Goal: Book appointment/travel/reservation

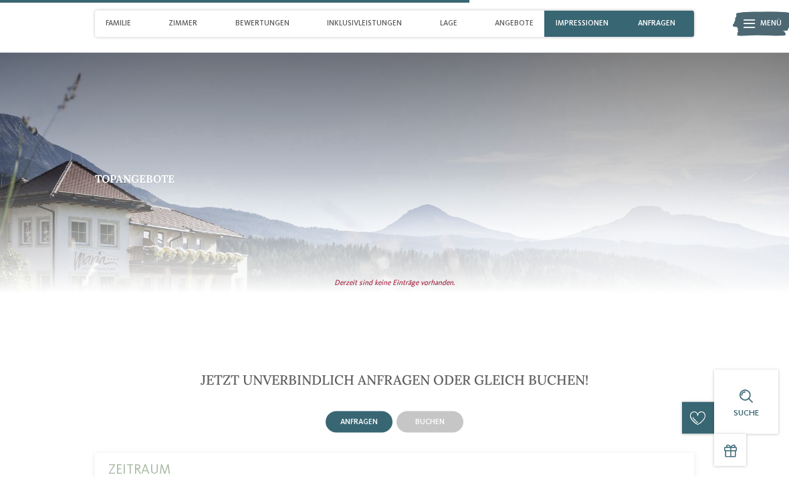
scroll to position [2057, 0]
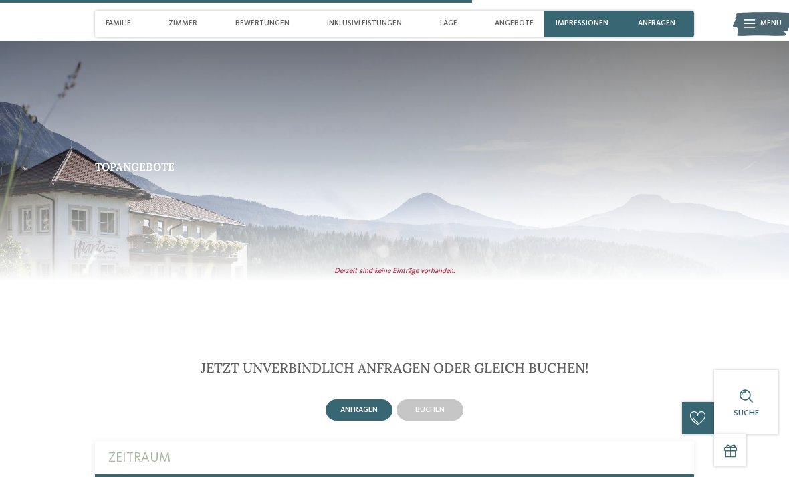
click at [445, 399] on div "buchen" at bounding box center [429, 409] width 67 height 21
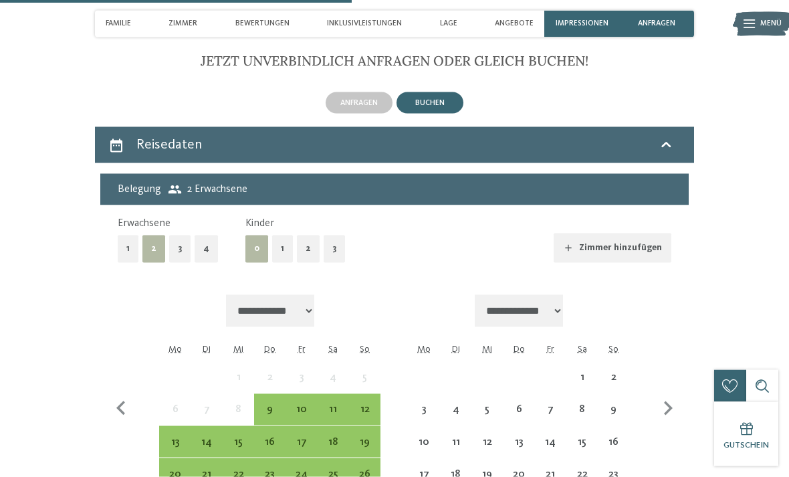
scroll to position [2364, 0]
click at [328, 235] on button "3" at bounding box center [333, 248] width 21 height 27
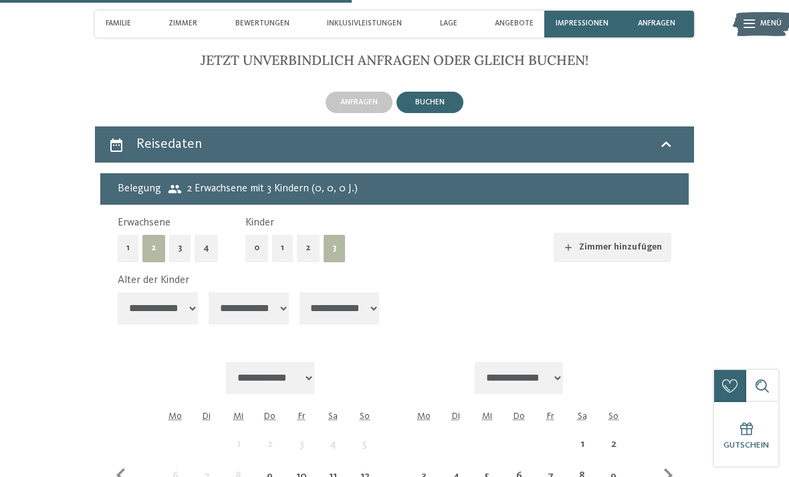
click at [178, 292] on select "**********" at bounding box center [158, 308] width 80 height 32
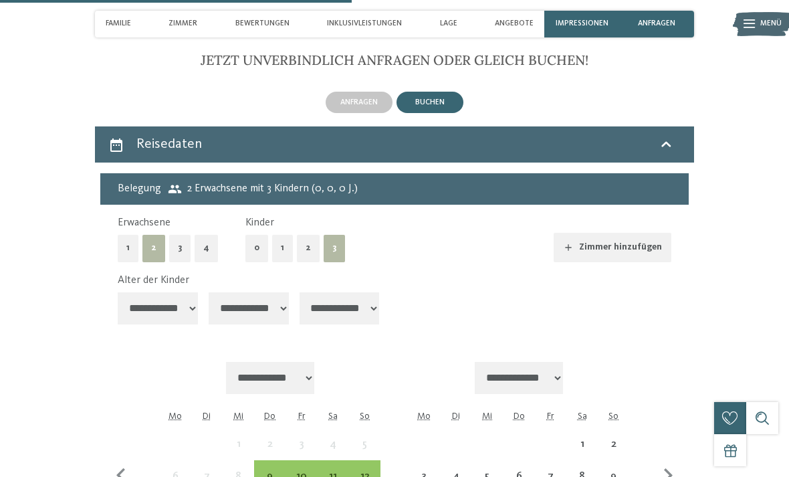
select select "**"
click at [244, 292] on select "**********" at bounding box center [249, 308] width 80 height 32
select select "**"
click at [351, 292] on select "**********" at bounding box center [339, 308] width 80 height 32
click at [345, 292] on select "**********" at bounding box center [339, 308] width 80 height 32
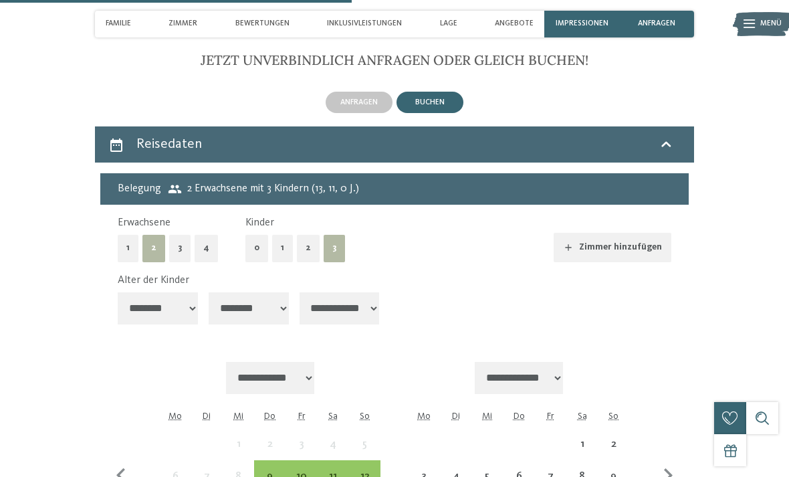
select select "*"
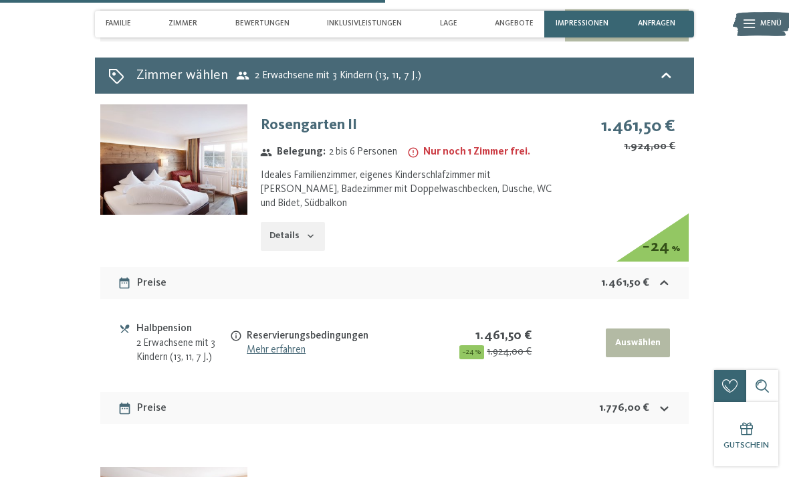
scroll to position [2936, 0]
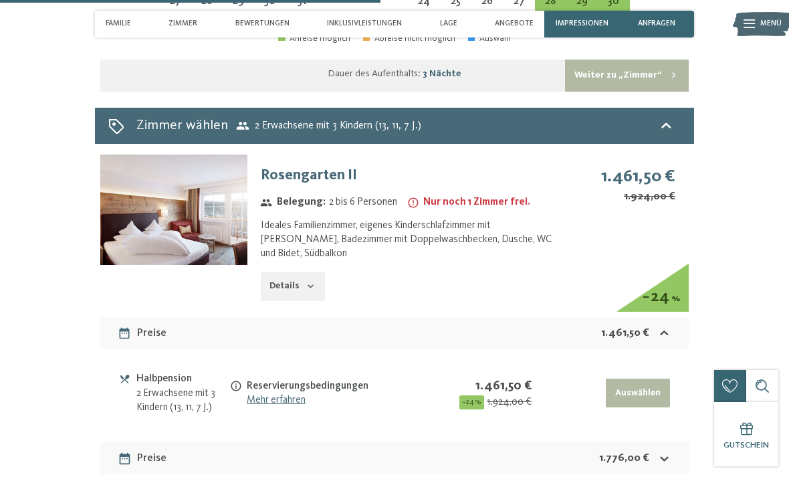
click at [307, 281] on icon "button" at bounding box center [310, 286] width 11 height 11
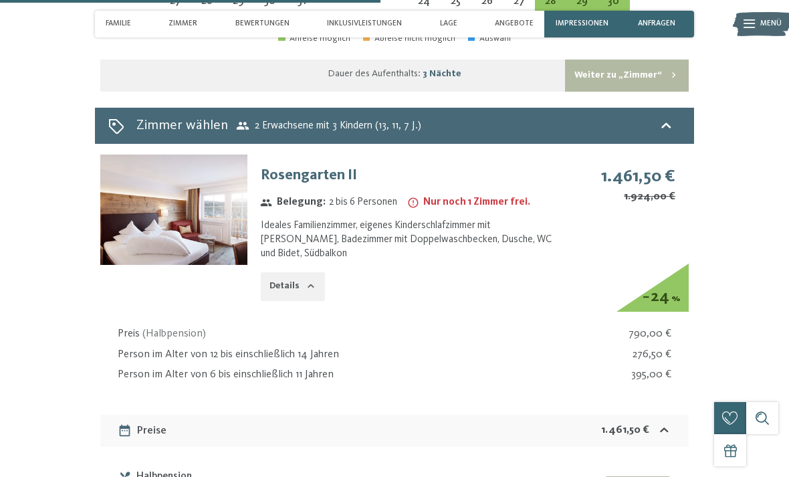
click at [317, 272] on button "Details" at bounding box center [293, 286] width 64 height 29
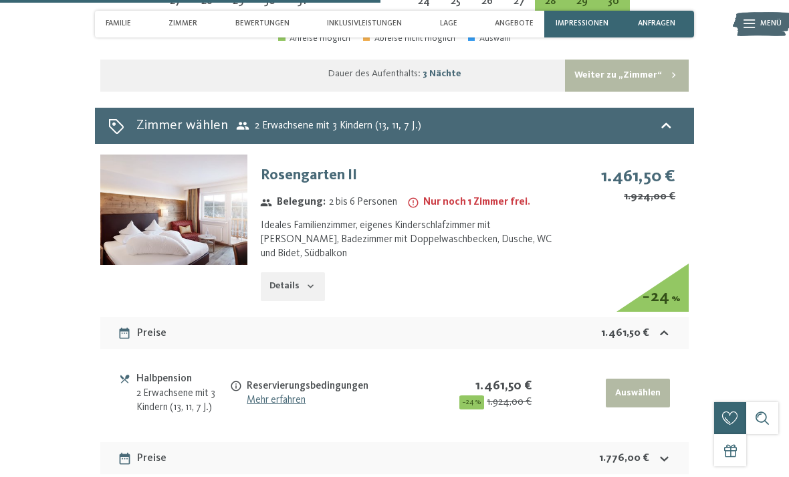
click at [307, 281] on icon "button" at bounding box center [310, 286] width 11 height 11
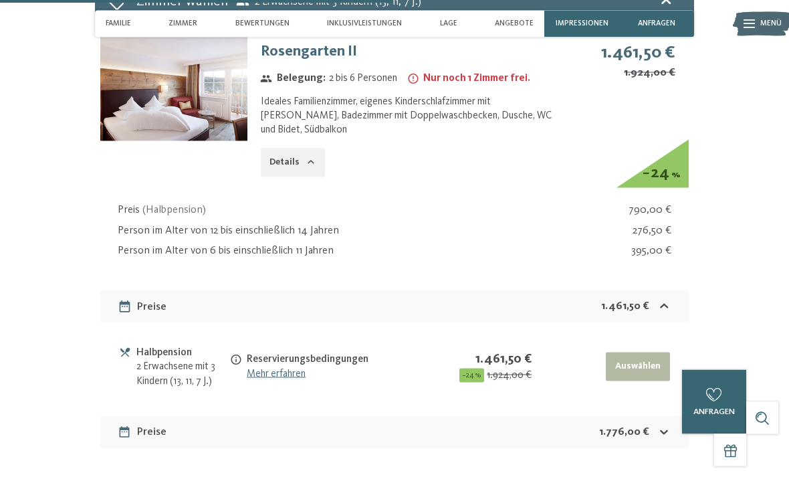
scroll to position [3063, 0]
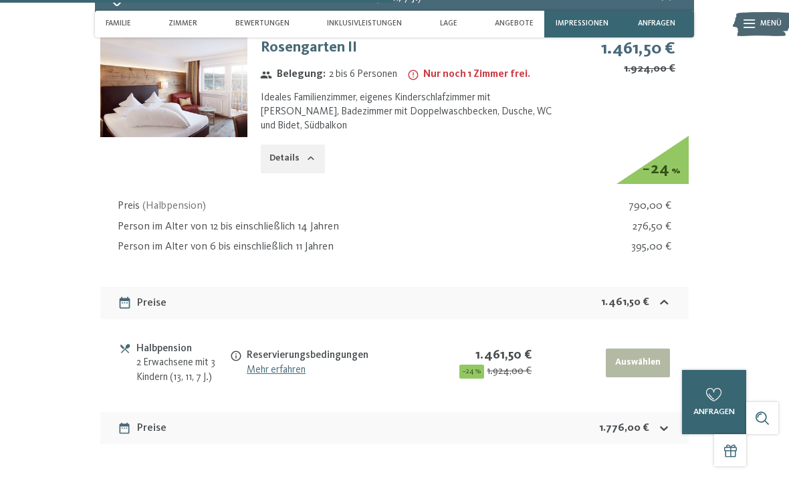
click at [305, 364] on link "Mehr erfahren" at bounding box center [276, 369] width 59 height 11
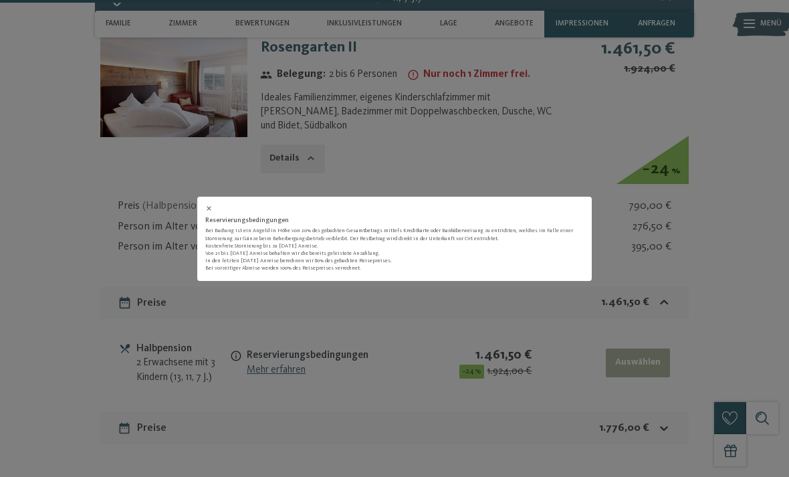
click at [213, 212] on icon at bounding box center [208, 208] width 7 height 7
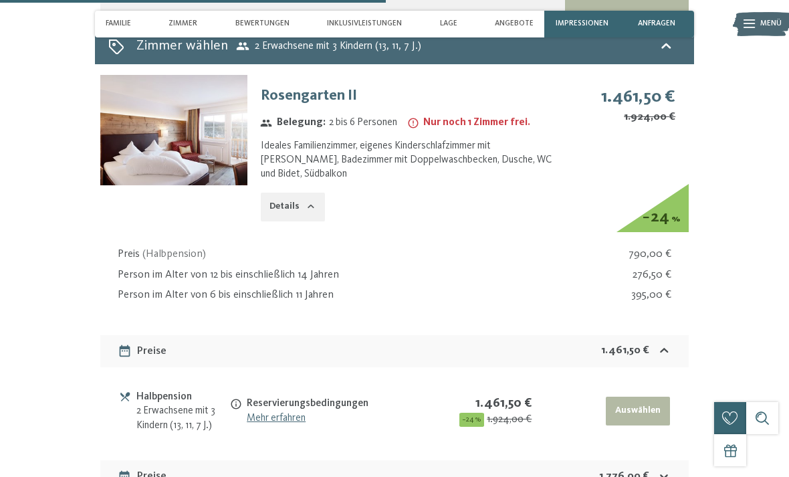
scroll to position [2983, 0]
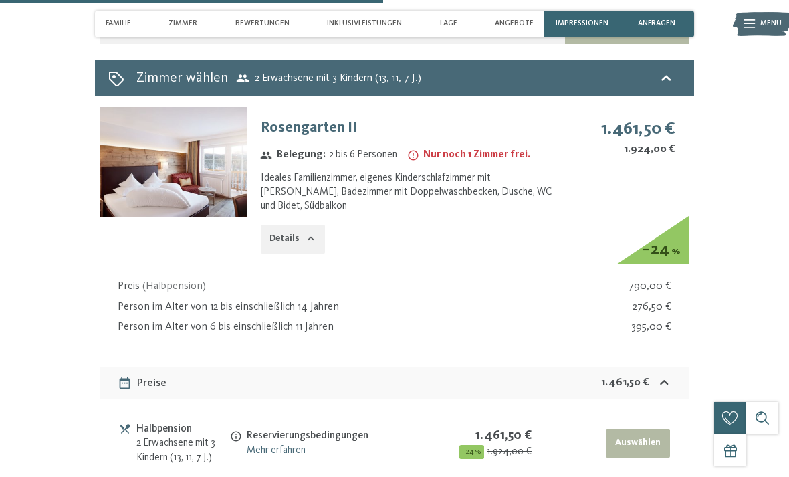
click at [189, 134] on img at bounding box center [173, 162] width 147 height 110
click at [773, 17] on div "Menü" at bounding box center [770, 24] width 21 height 27
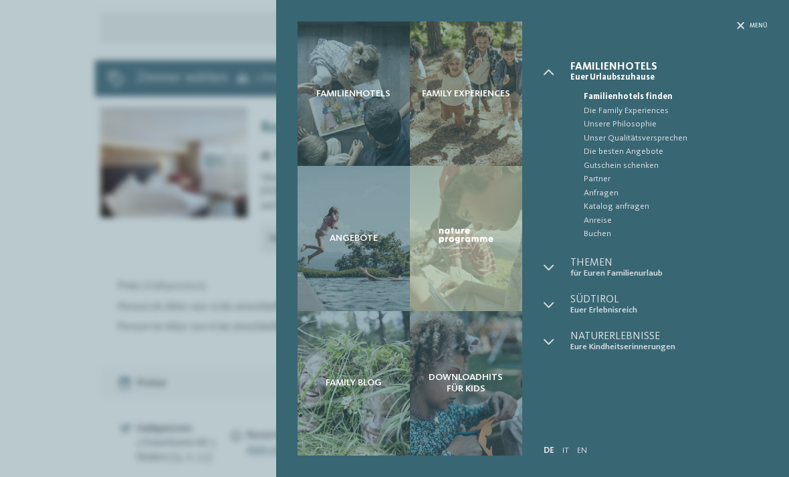
click at [749, 25] on span "Menü" at bounding box center [758, 25] width 18 height 9
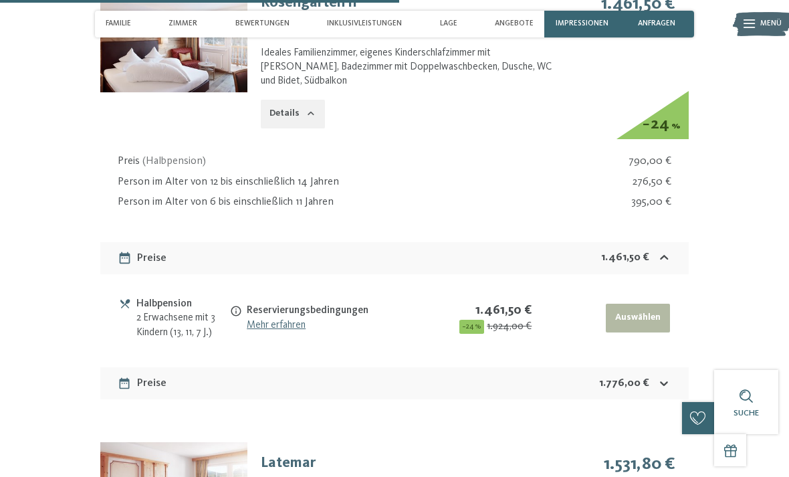
scroll to position [3109, 0]
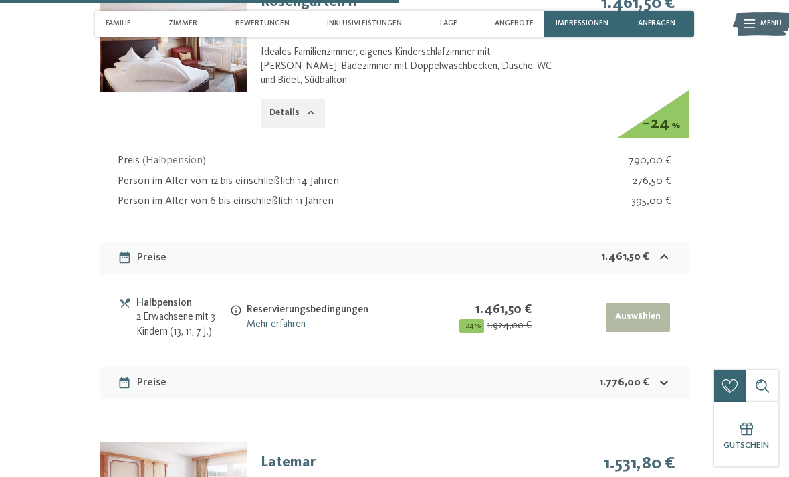
click at [623, 377] on strong "1.776,00 €" at bounding box center [624, 382] width 50 height 11
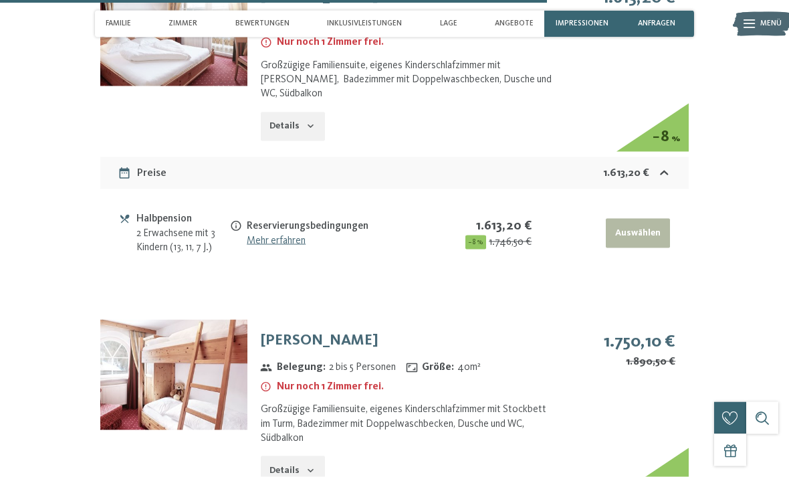
scroll to position [4312, 0]
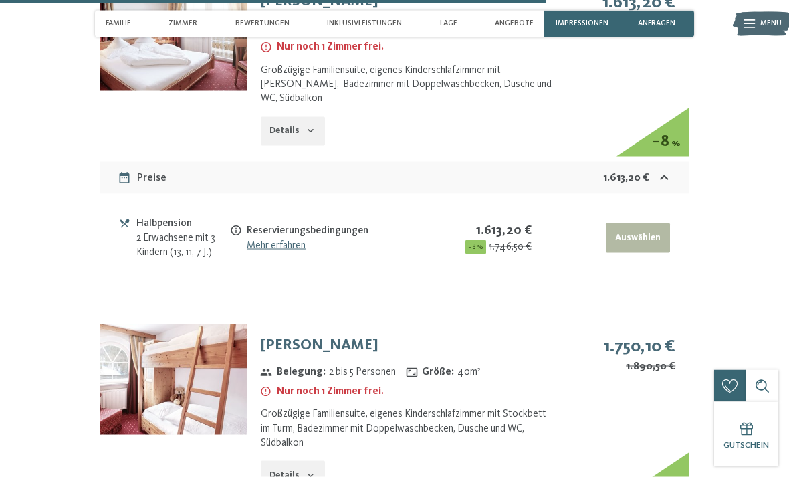
click at [209, 324] on img at bounding box center [173, 379] width 147 height 110
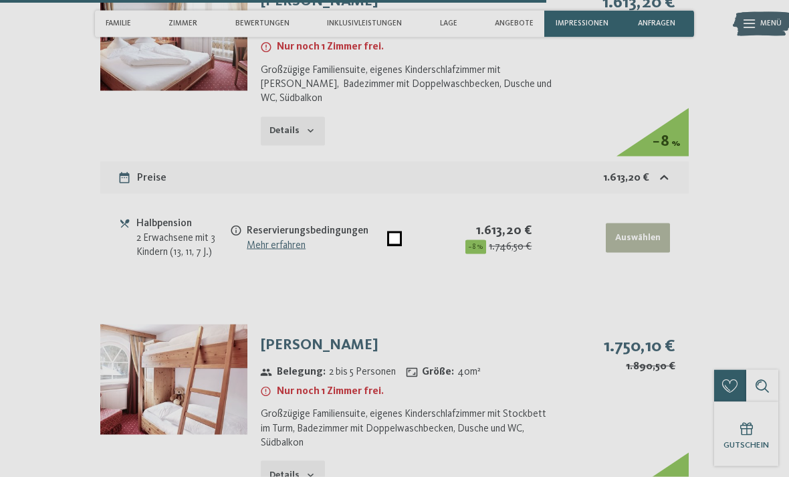
scroll to position [4312, 0]
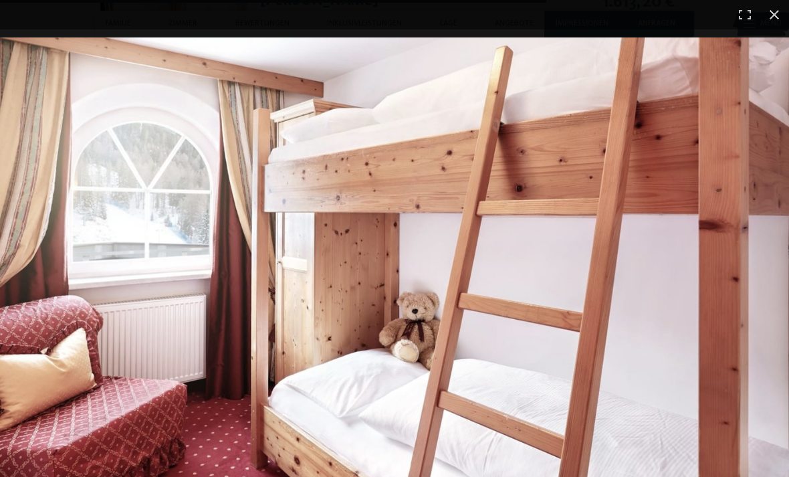
click at [454, 370] on img at bounding box center [394, 259] width 789 height 444
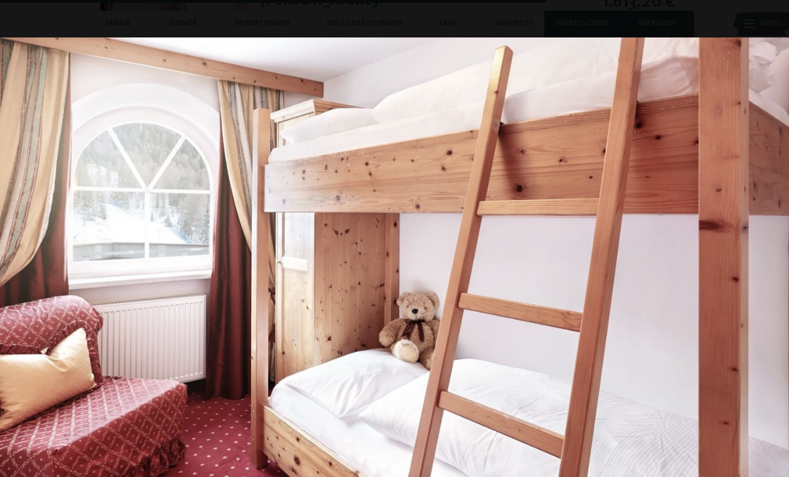
click at [719, 268] on img at bounding box center [394, 259] width 789 height 444
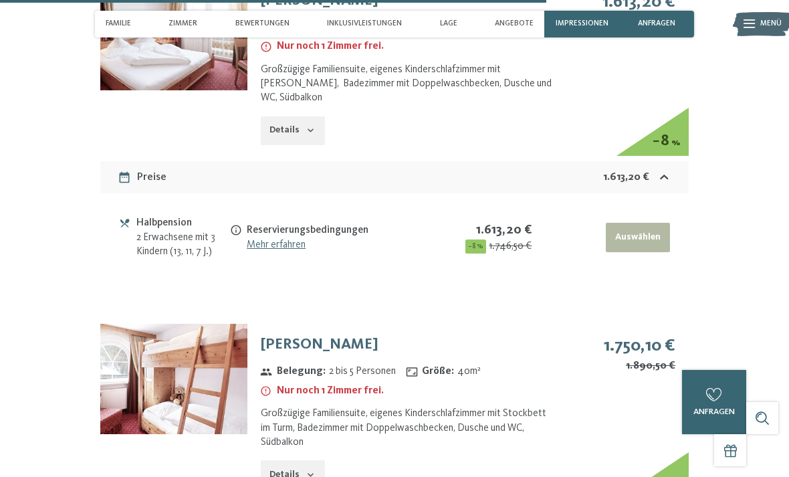
click at [768, 9] on img at bounding box center [762, 23] width 59 height 29
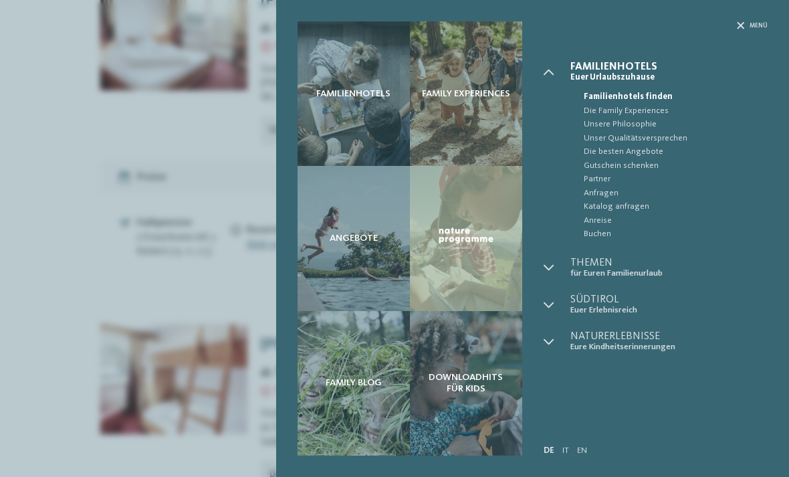
click at [233, 408] on div "Familienhotels Family Experiences Angebote" at bounding box center [394, 238] width 789 height 477
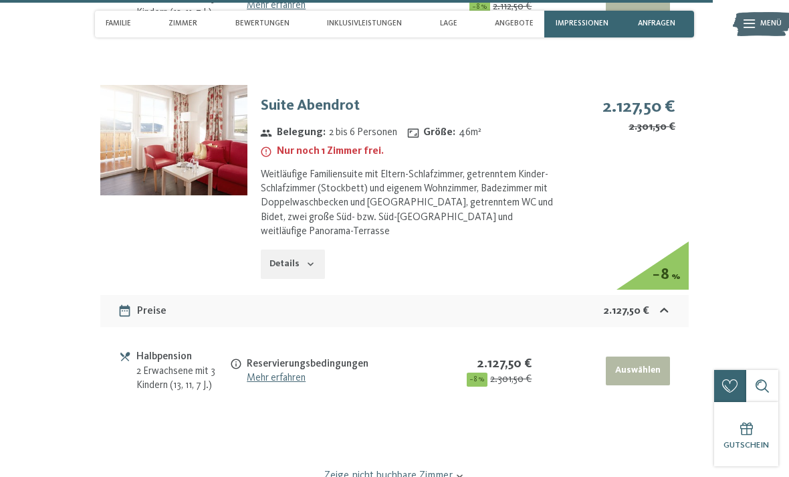
scroll to position [5628, 0]
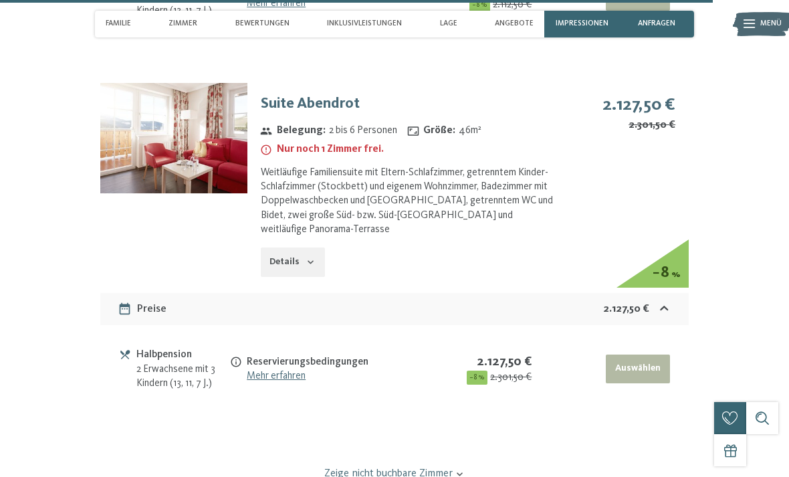
click at [455, 469] on icon at bounding box center [459, 474] width 10 height 10
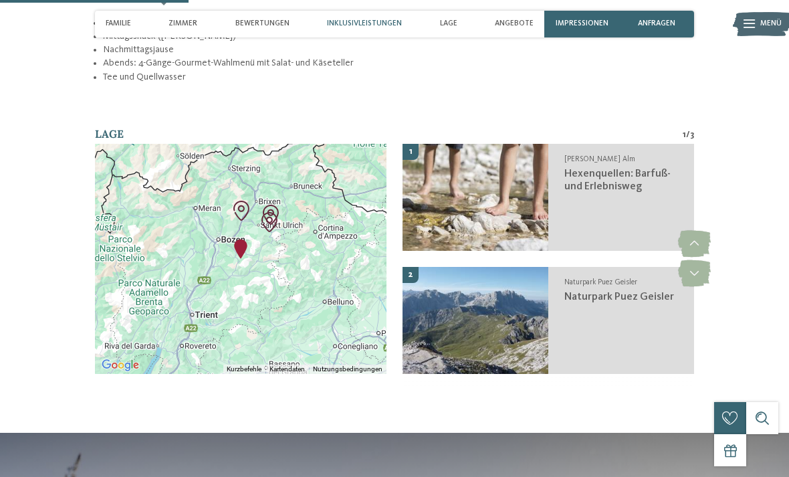
scroll to position [1634, 0]
